Goal: Information Seeking & Learning: Learn about a topic

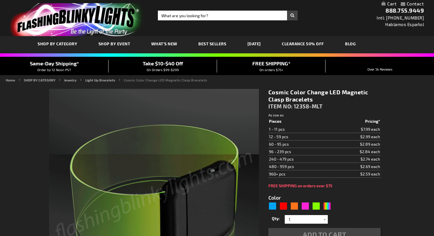
type input "5659"
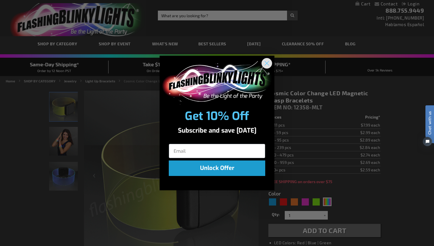
click at [264, 64] on circle "Close dialog" at bounding box center [266, 63] width 9 height 9
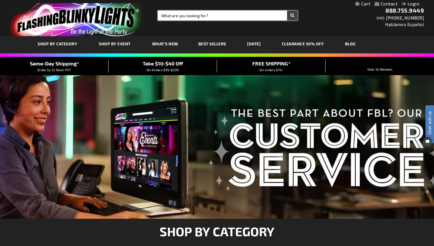
click at [188, 17] on input "Search" at bounding box center [228, 16] width 140 height 10
paste input "12358-MLT"
click at [287, 11] on button "Search" at bounding box center [292, 16] width 11 height 10
type input "12358-MLT\"
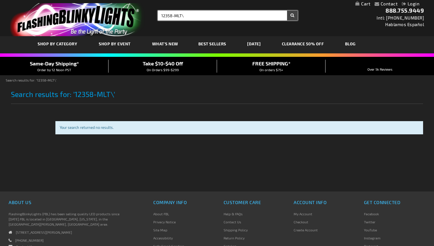
click at [231, 17] on input "12358-MLT\" at bounding box center [228, 16] width 140 height 10
type input "12358-MLT"
click at [287, 11] on button "Search" at bounding box center [292, 16] width 11 height 10
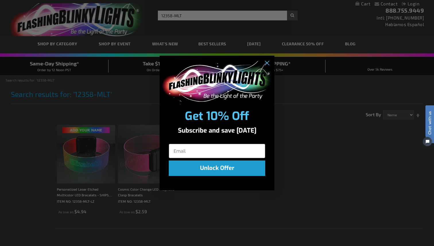
click at [77, 164] on div "Close dialog Get 10% Off Subscribe and save today Unlock Offer Submit" at bounding box center [217, 123] width 434 height 246
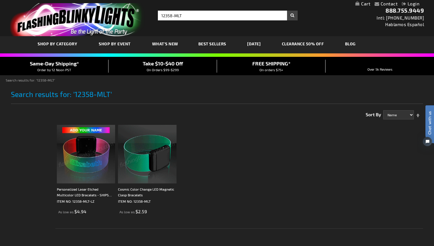
click at [77, 164] on img at bounding box center [86, 154] width 59 height 59
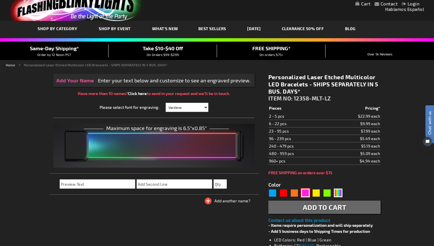
click at [302, 191] on div "Pink" at bounding box center [305, 193] width 9 height 9
type input "5639"
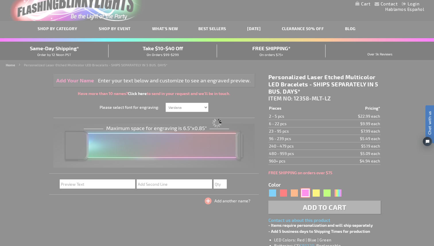
type input "12358-PK-LZ"
type input "Customize - Personalized Laser Etched Pink LED Bracelets - SHIPS SEPARATELY IN …"
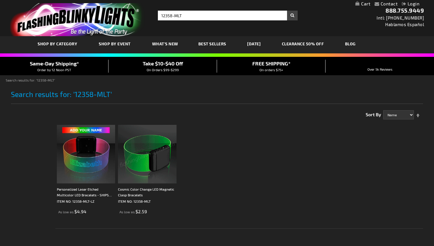
click at [124, 162] on img at bounding box center [147, 154] width 59 height 59
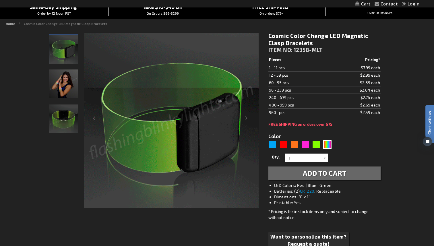
click at [62, 86] on img "Female wearing Color Change Light Up Cosmic LED Bracelet" at bounding box center [63, 83] width 29 height 29
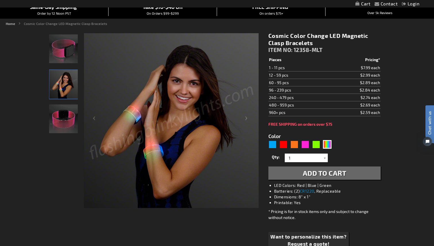
click at [65, 110] on img "Color Change Light Up Cosmic LED Bracelet" at bounding box center [63, 118] width 29 height 29
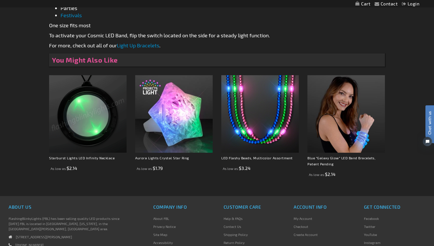
scroll to position [403, 0]
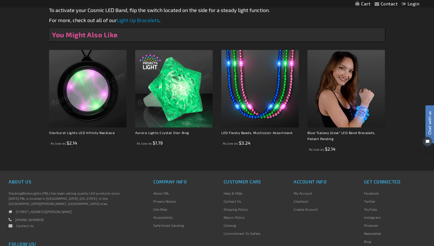
click at [133, 23] on link "Light Up Bracelets" at bounding box center [138, 20] width 42 height 6
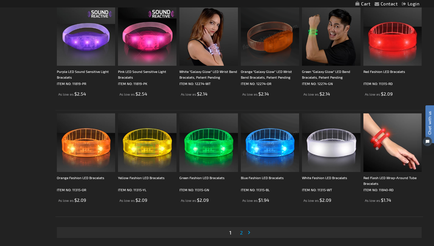
scroll to position [1135, 0]
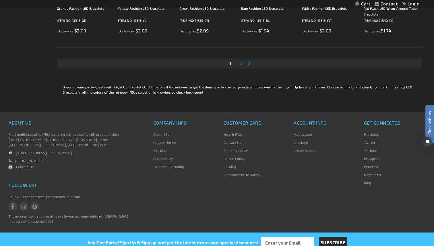
click at [240, 61] on span "2" at bounding box center [241, 63] width 3 height 6
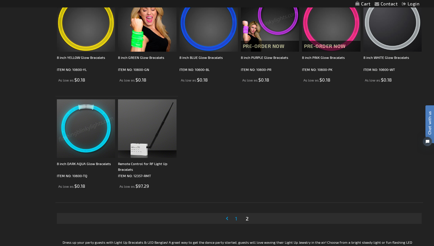
scroll to position [478, 0]
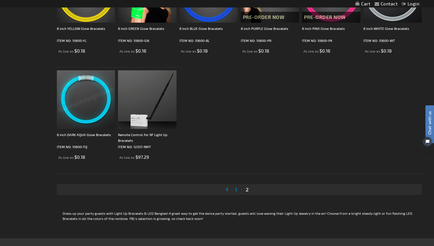
click at [237, 189] on link "Page 1" at bounding box center [236, 189] width 4 height 9
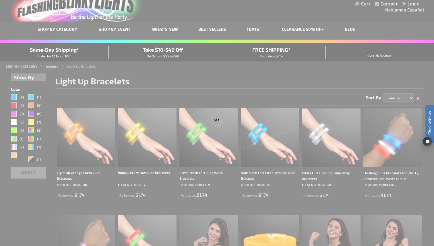
scroll to position [1, 0]
